Goal: Transaction & Acquisition: Subscribe to service/newsletter

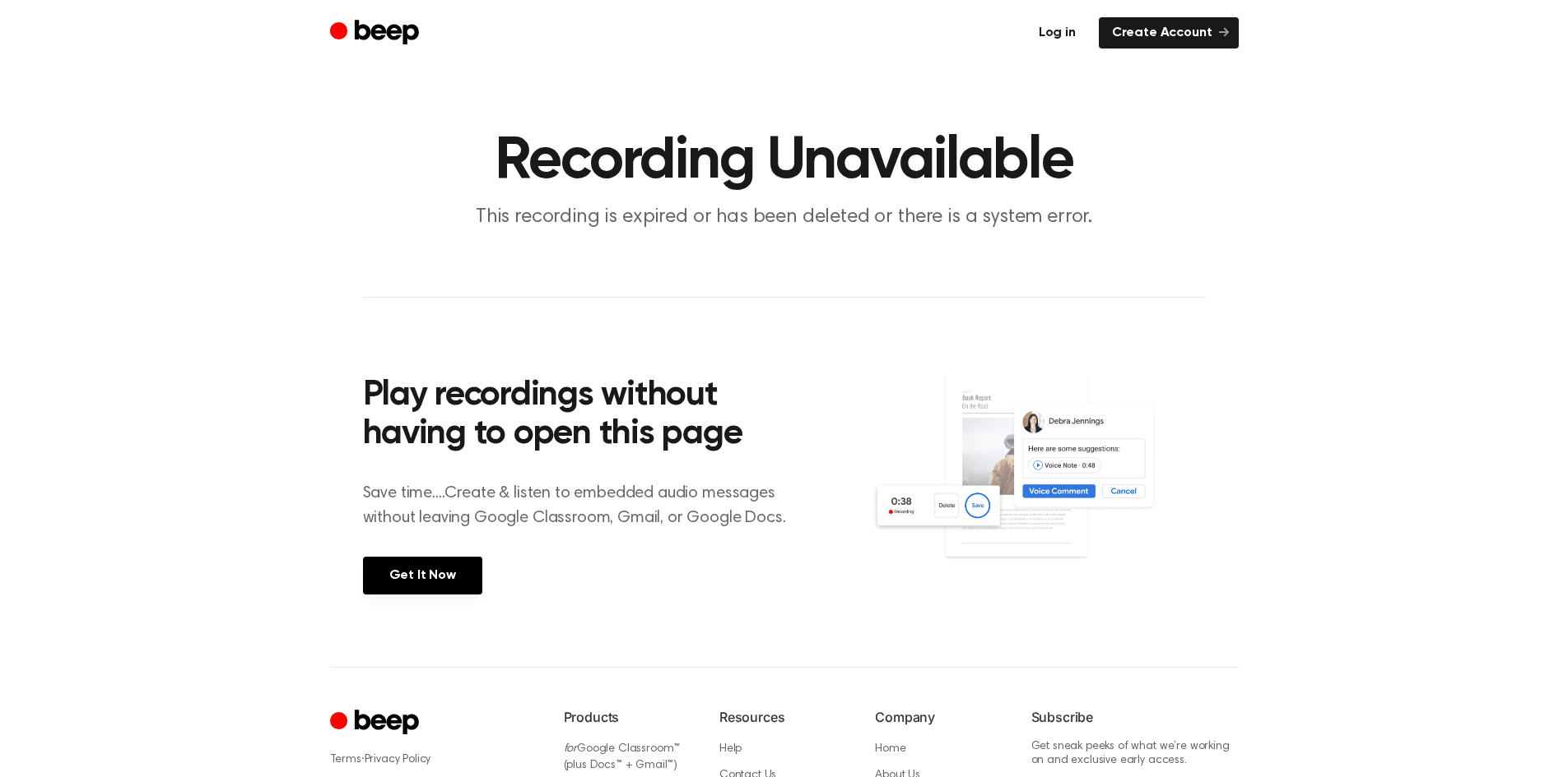
click at [1065, 30] on link "Log in" at bounding box center [1057, 32] width 63 height 31
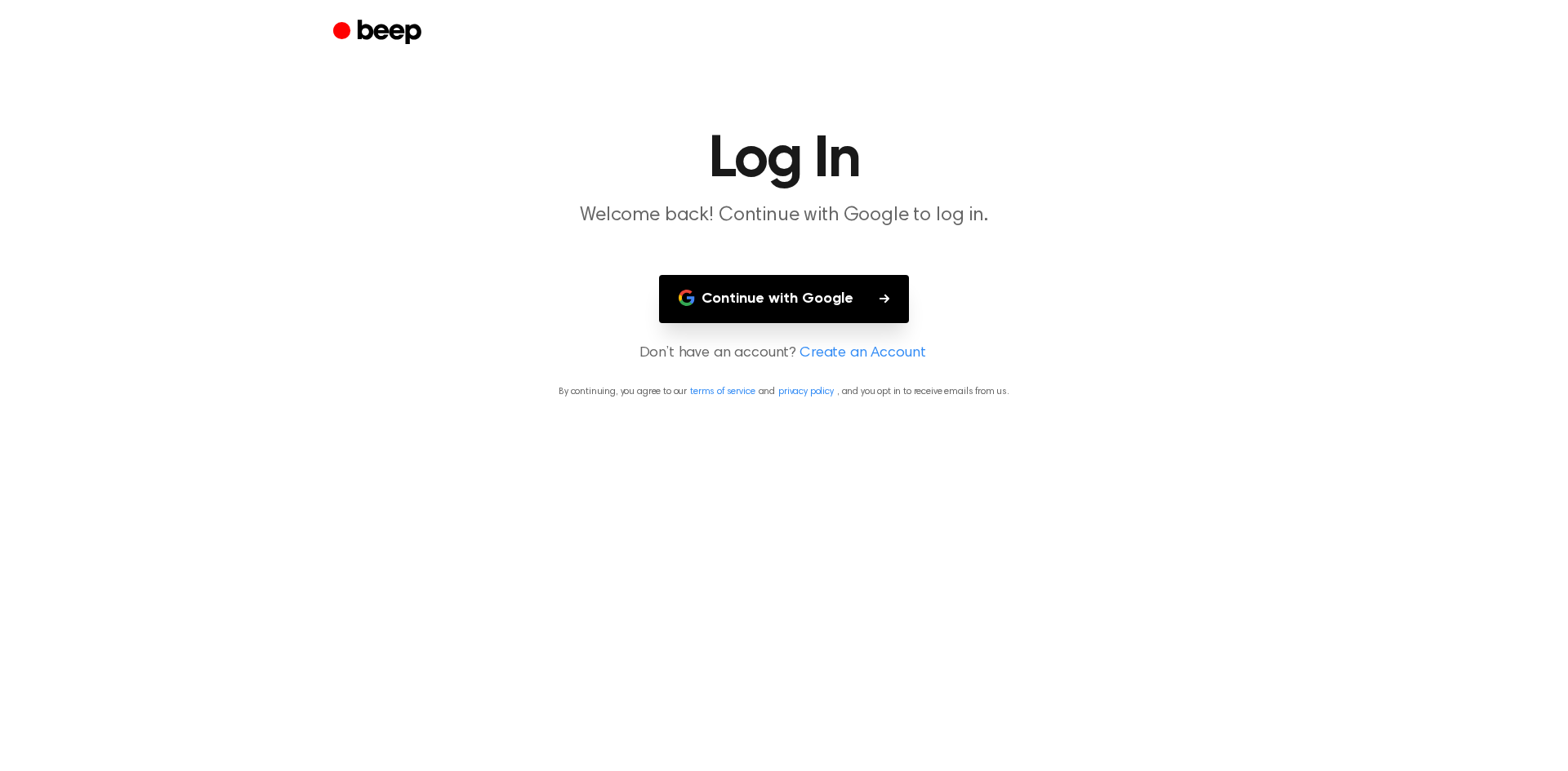
click at [880, 299] on icon "button" at bounding box center [885, 299] width 10 height 10
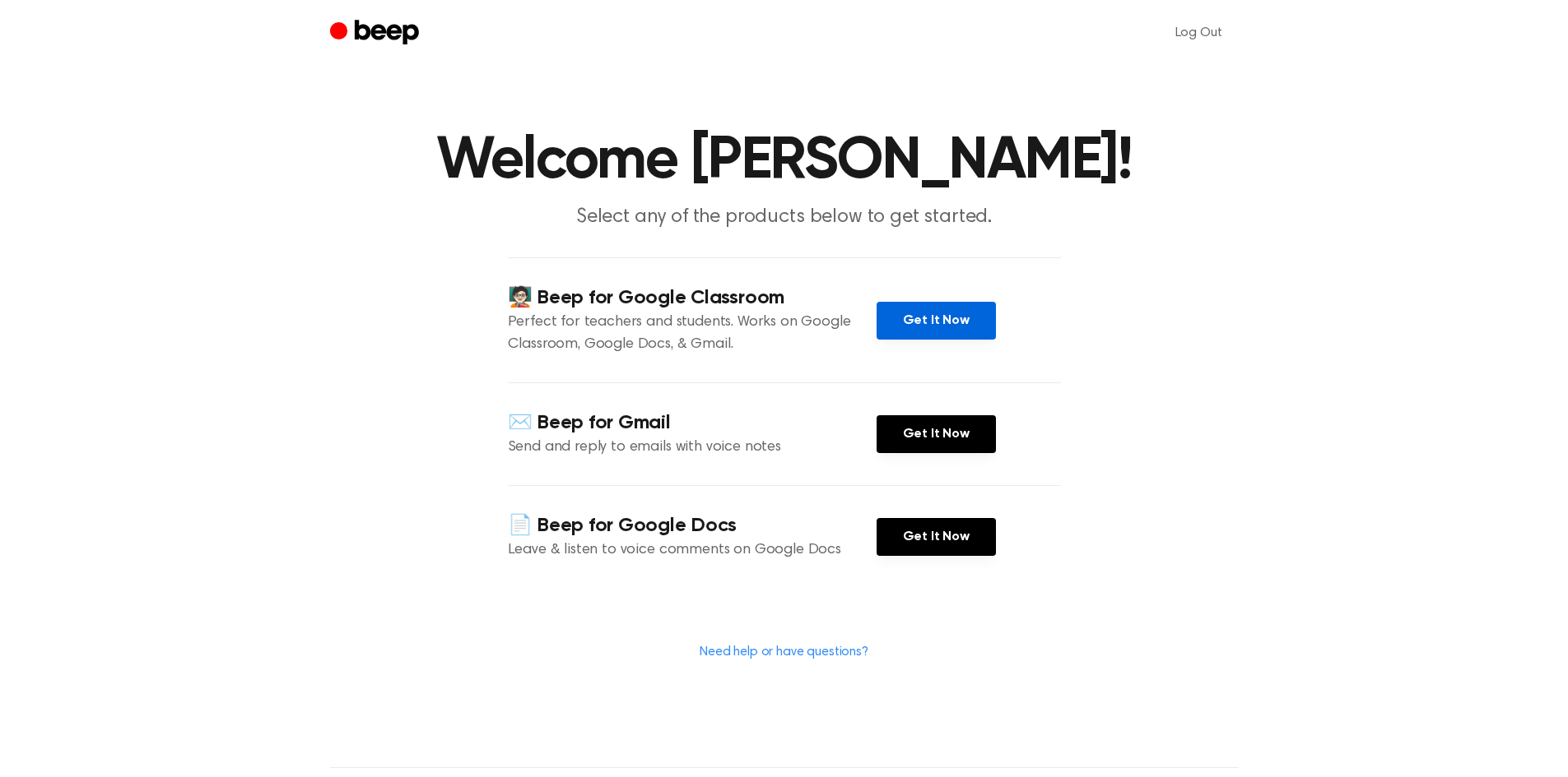
click at [943, 324] on link "Get It Now" at bounding box center [935, 320] width 119 height 38
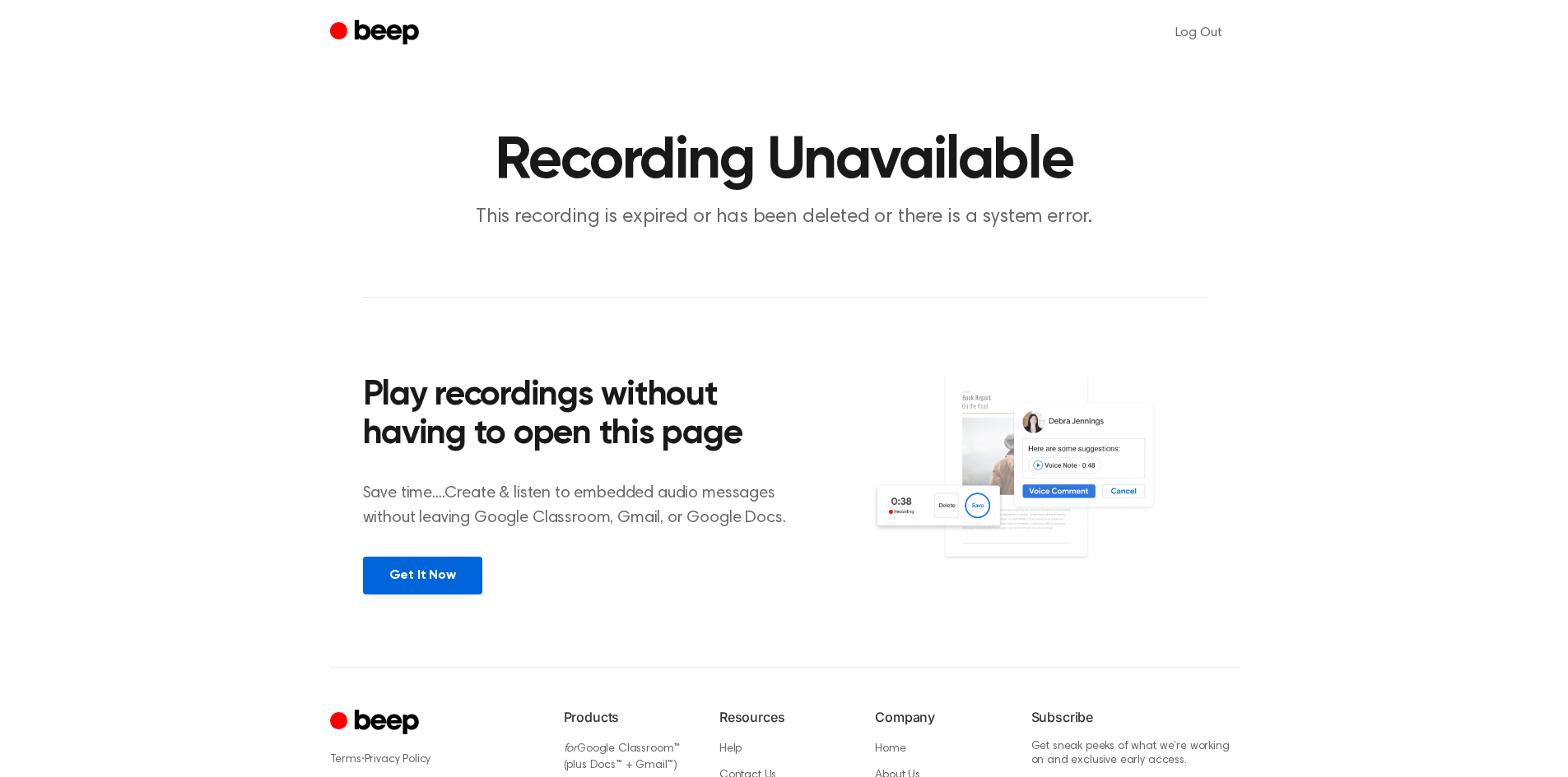
click at [440, 581] on link "Get It Now" at bounding box center [422, 575] width 119 height 38
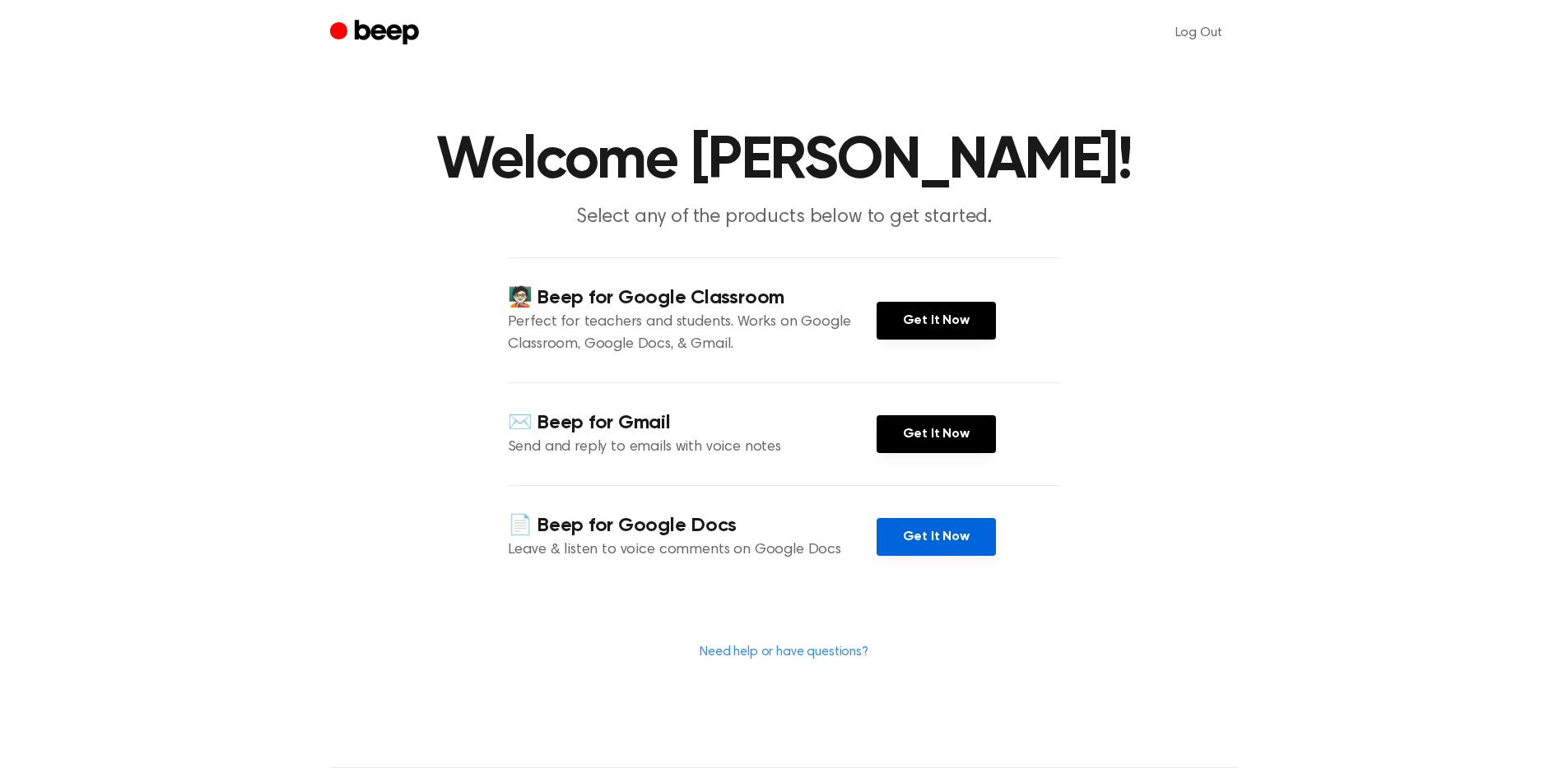
click at [946, 532] on link "Get It Now" at bounding box center [935, 537] width 119 height 38
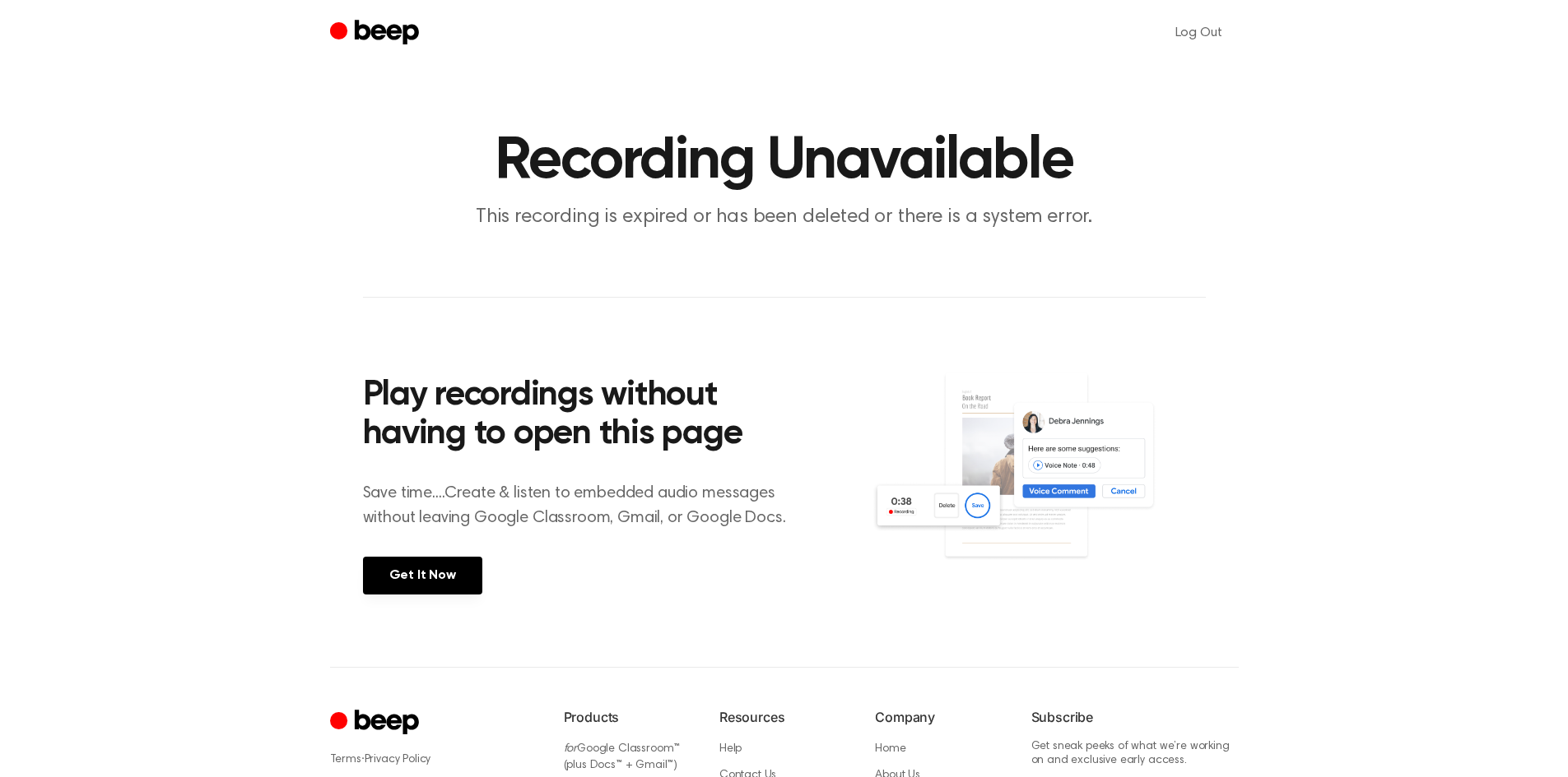
scroll to position [198, 0]
